Goal: Task Accomplishment & Management: Complete application form

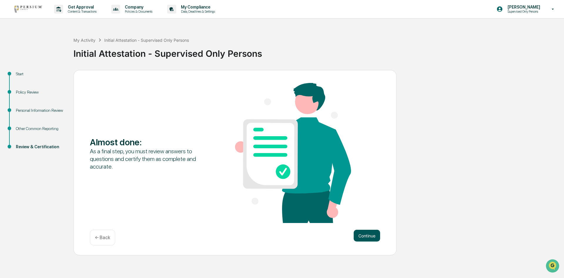
click at [367, 238] on button "Continue" at bounding box center [367, 236] width 26 height 12
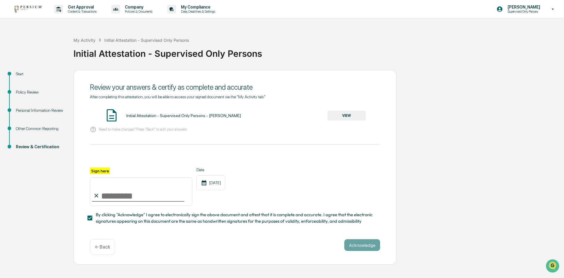
click at [103, 196] on input "Sign here" at bounding box center [141, 191] width 103 height 28
type input "**********"
click at [142, 128] on p "Need to make changes? Press "Back" to edit your answers" at bounding box center [143, 129] width 88 height 4
click at [139, 116] on div "Initial Attestation - Supervised Only Persons - [PERSON_NAME]" at bounding box center [183, 115] width 115 height 5
click at [196, 116] on div "Initial Attestation - Supervised Only Persons - [PERSON_NAME]" at bounding box center [183, 115] width 115 height 5
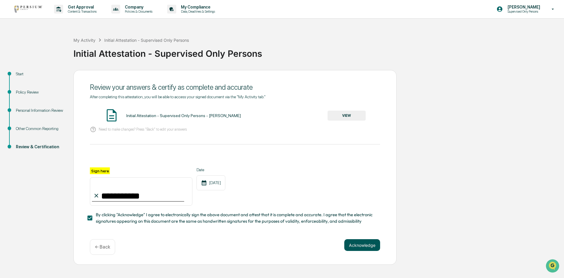
click at [368, 247] on button "Acknowledge" at bounding box center [362, 245] width 36 height 12
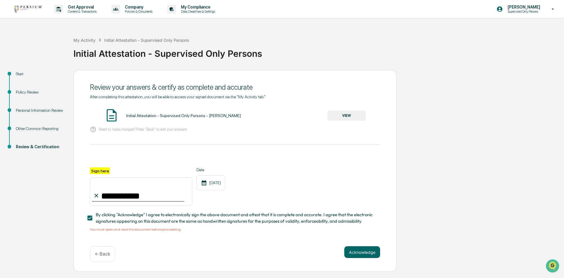
click at [233, 223] on span "By clicking "Acknowledge" I agree to electronically sign the above document and…" at bounding box center [236, 217] width 280 height 13
click at [130, 116] on div "Initial Attestation - Supervised Only Persons - [PERSON_NAME]" at bounding box center [183, 115] width 115 height 5
click at [103, 117] on div "Initial Attestation - Supervised Only Persons - [PERSON_NAME] VIEW" at bounding box center [235, 116] width 290 height 16
click at [111, 117] on img at bounding box center [111, 115] width 15 height 15
click at [247, 121] on div "Initial Attestation - Supervised Only Persons - [PERSON_NAME] VIEW" at bounding box center [235, 116] width 290 height 16
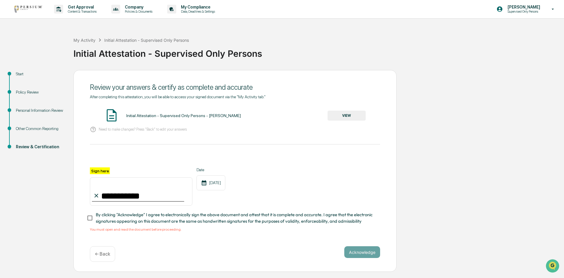
click at [376, 117] on div "Initial Attestation - Supervised Only Persons - [PERSON_NAME] VIEW" at bounding box center [235, 116] width 290 height 16
click at [359, 114] on button "VIEW" at bounding box center [347, 116] width 38 height 10
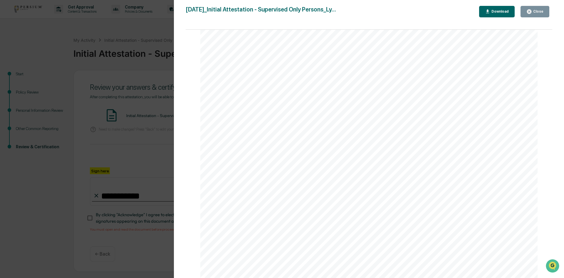
scroll to position [739, 0]
click at [529, 12] on icon "button" at bounding box center [529, 11] width 4 height 4
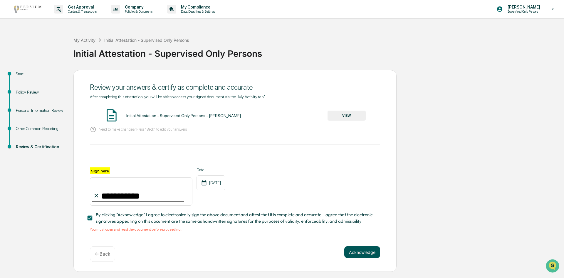
click at [379, 257] on button "Acknowledge" at bounding box center [362, 252] width 36 height 12
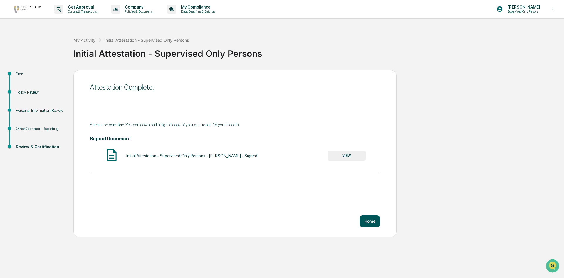
click at [369, 223] on button "Home" at bounding box center [370, 221] width 21 height 12
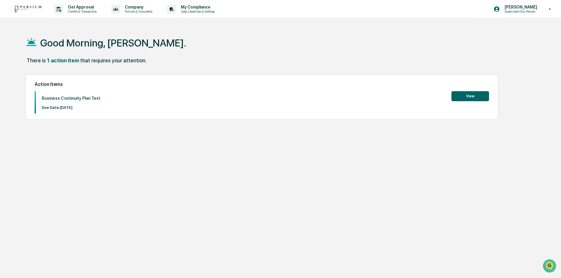
click at [455, 97] on button "View" at bounding box center [471, 96] width 38 height 10
